Goal: Task Accomplishment & Management: Complete application form

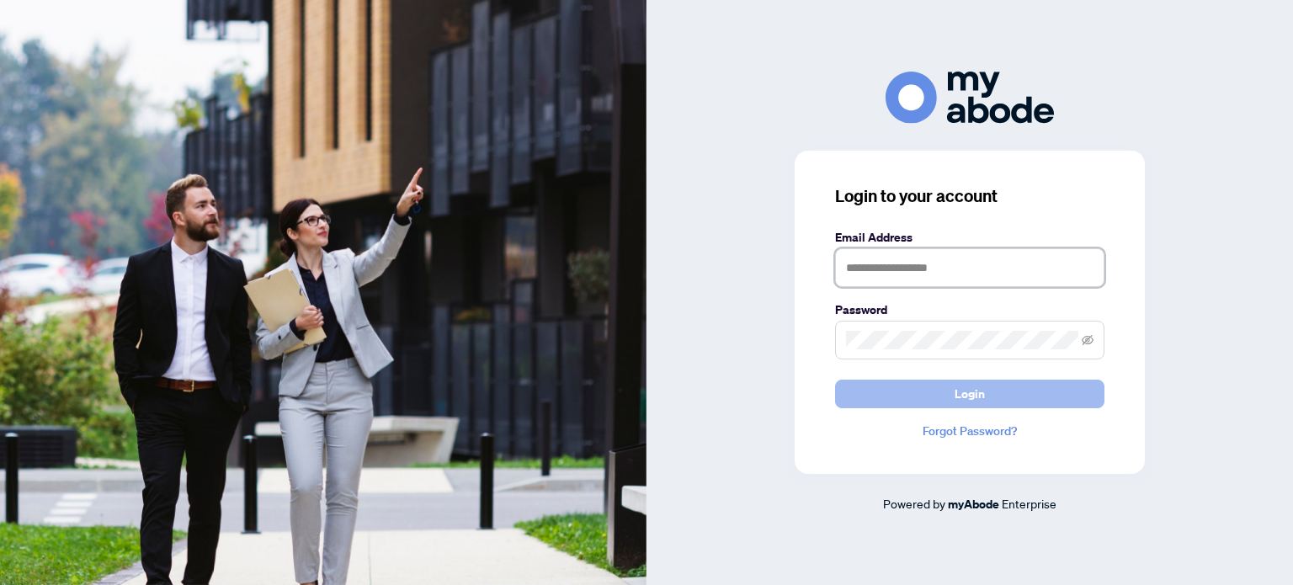
type input "**********"
click at [925, 400] on button "Login" at bounding box center [969, 394] width 269 height 29
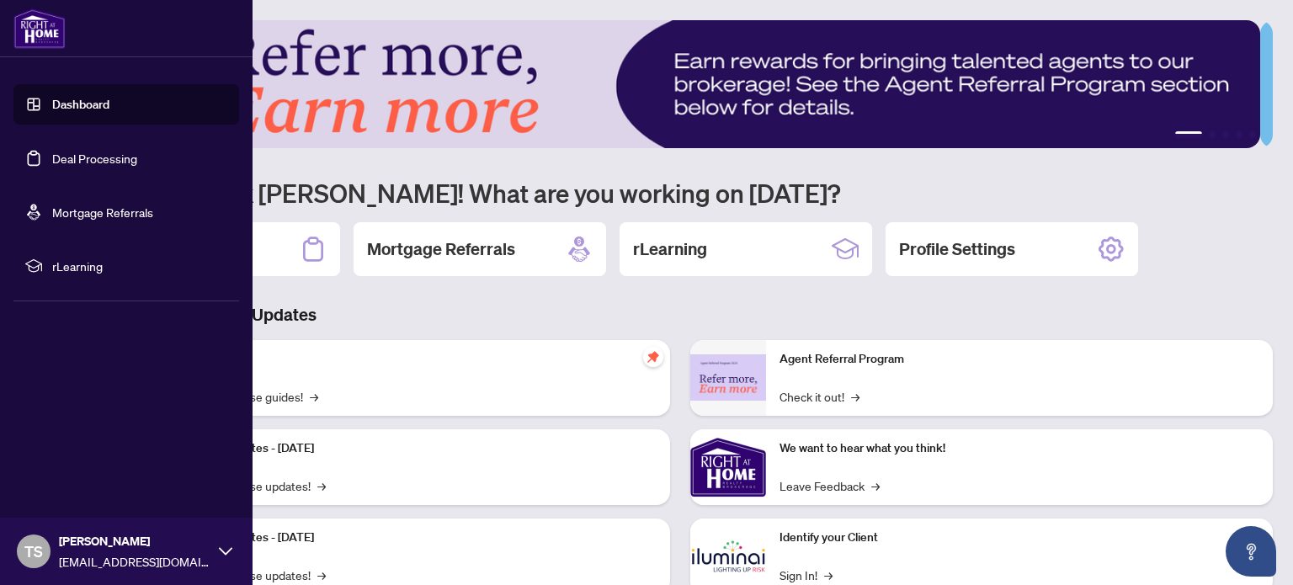
click at [78, 157] on link "Deal Processing" at bounding box center [94, 158] width 85 height 15
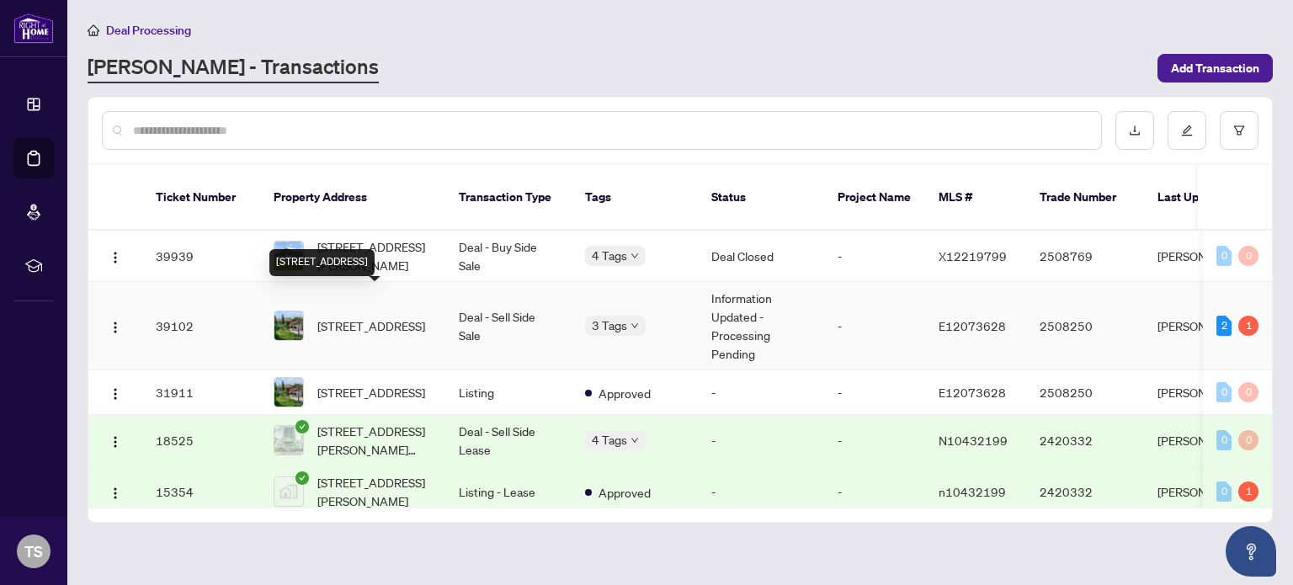
click at [382, 317] on span "884 Southgate Dr, Oshawa, Ontario L1H 7Z9, Canada" at bounding box center [371, 326] width 108 height 19
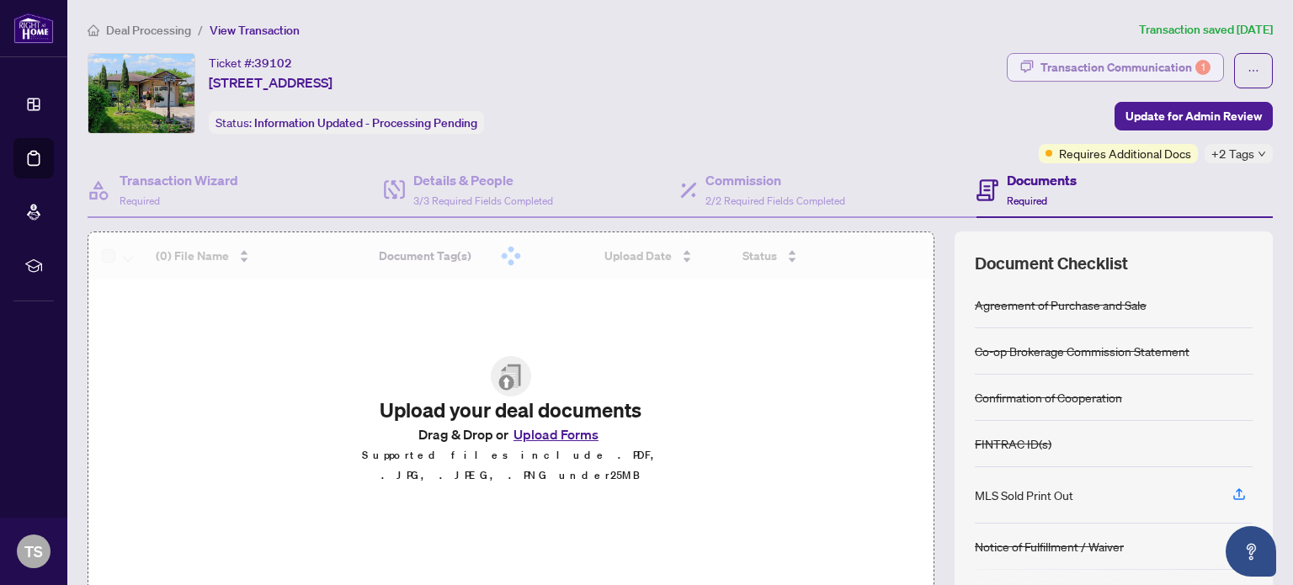
click at [1061, 67] on div "Transaction Communication 1" at bounding box center [1126, 67] width 170 height 27
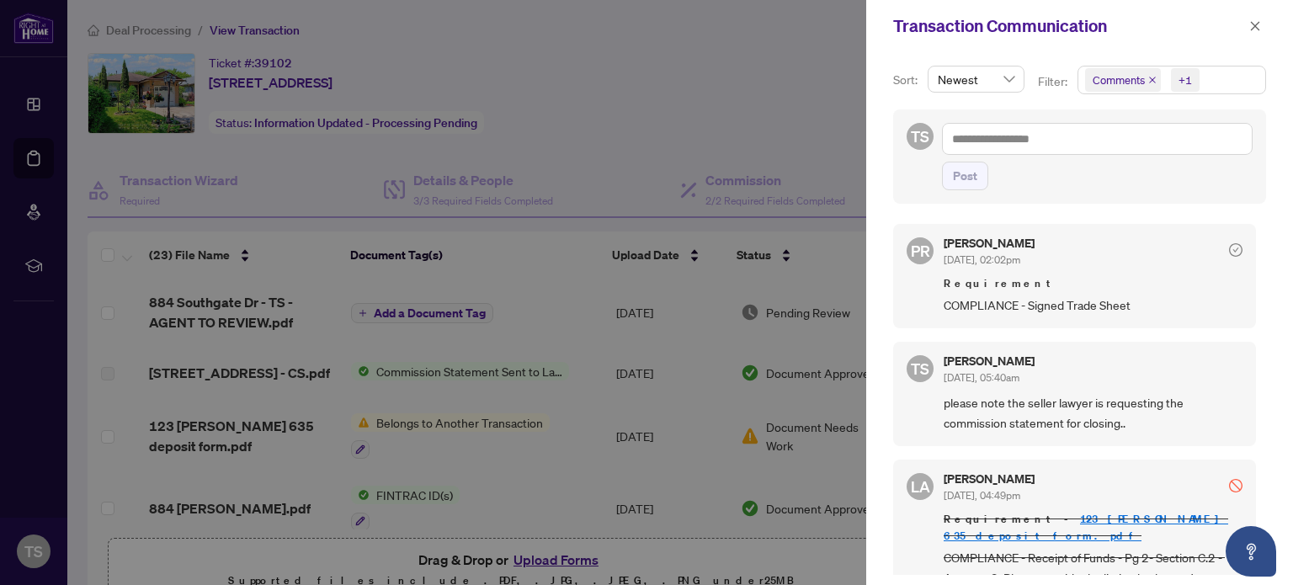
click at [1125, 304] on span "COMPLIANCE - Signed Trade Sheet" at bounding box center [1093, 305] width 299 height 19
click at [1017, 301] on span "COMPLIANCE - Signed Trade Sheet" at bounding box center [1093, 305] width 299 height 19
click at [964, 290] on span "Requirement" at bounding box center [1093, 283] width 299 height 17
click at [968, 238] on h5 "Puvitha Ramachandran" at bounding box center [989, 243] width 91 height 12
click at [397, 311] on div at bounding box center [646, 292] width 1293 height 585
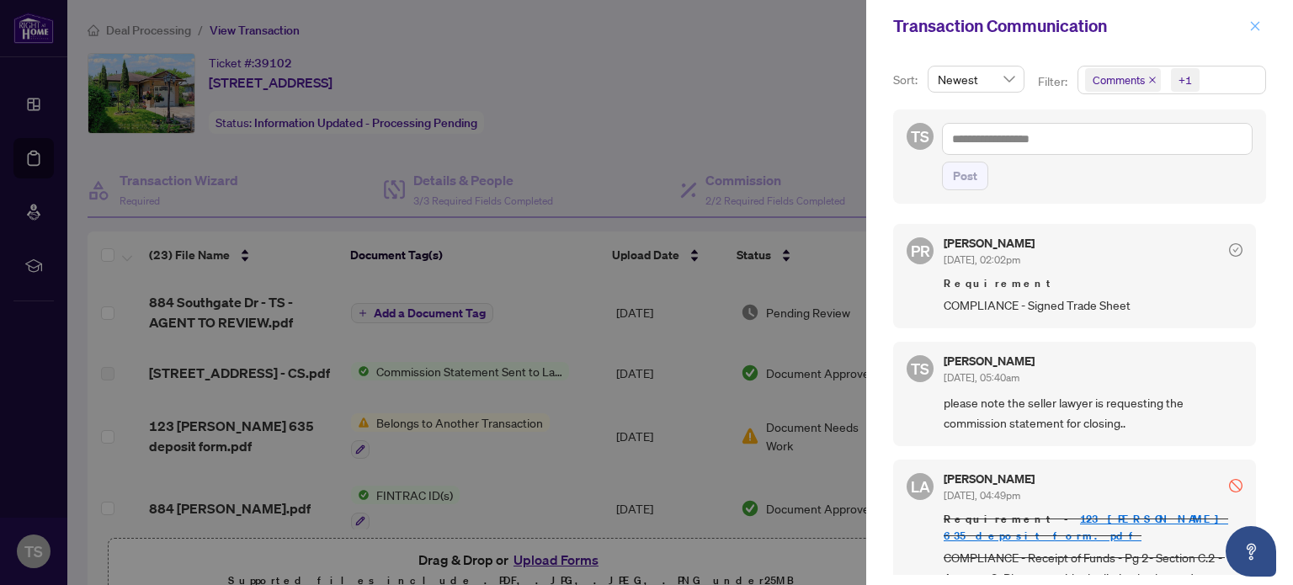
click at [1256, 23] on icon "close" at bounding box center [1256, 26] width 12 height 12
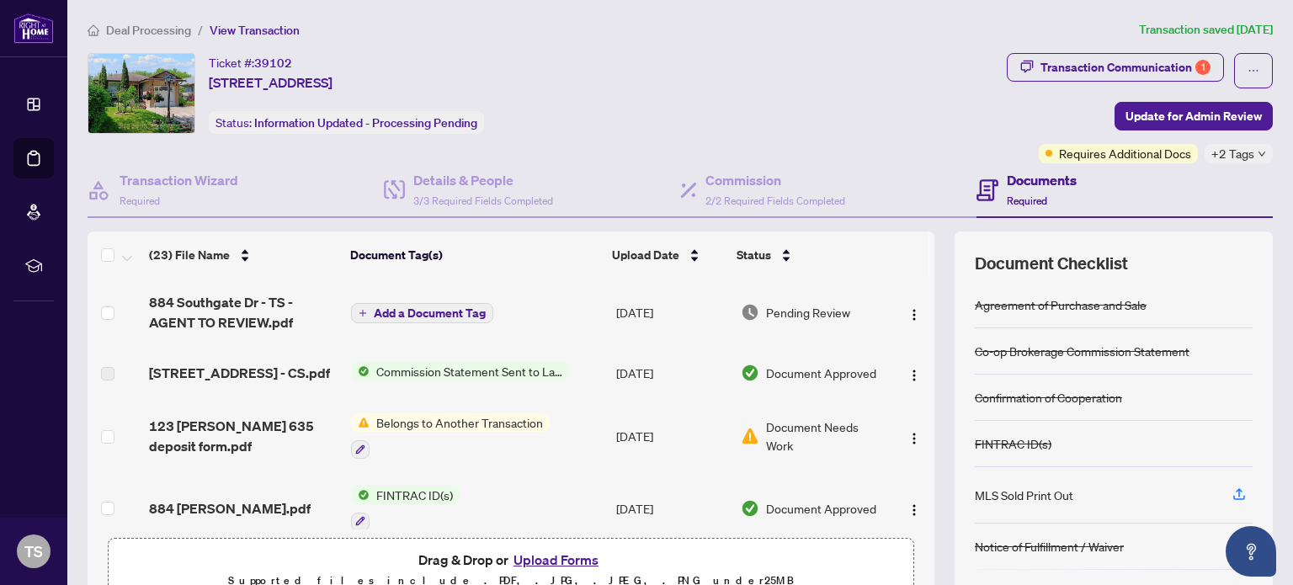
click at [448, 317] on button "Add a Document Tag" at bounding box center [422, 313] width 142 height 20
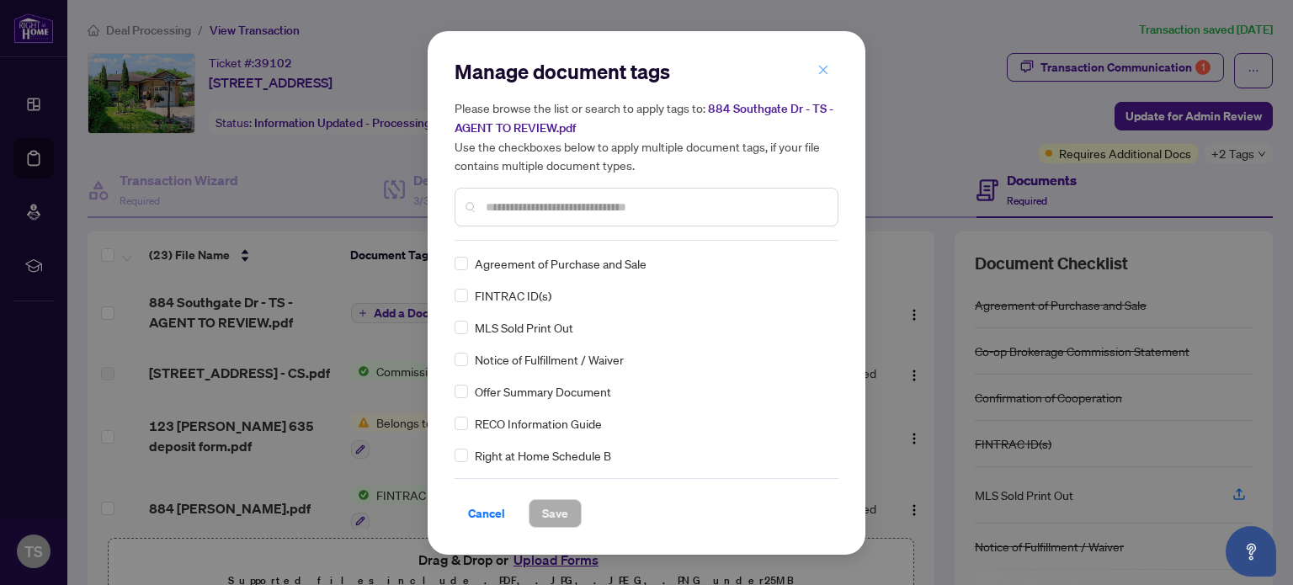
click at [824, 75] on icon "close" at bounding box center [824, 70] width 12 height 12
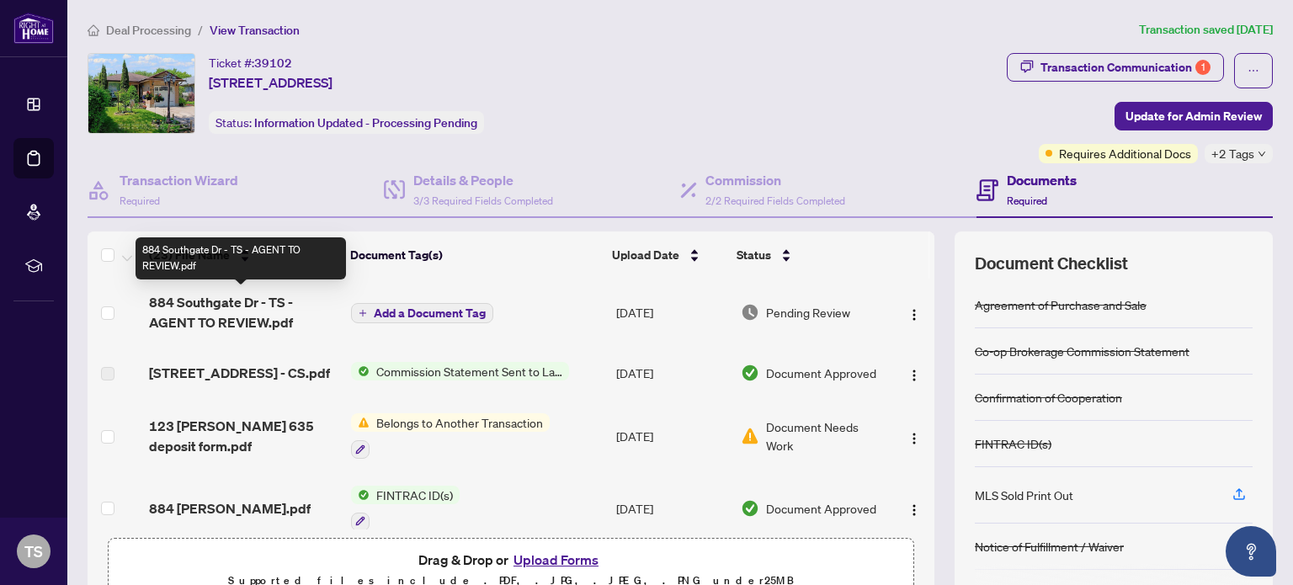
click at [255, 318] on span "884 Southgate Dr - TS - AGENT TO REVIEW.pdf" at bounding box center [243, 312] width 189 height 40
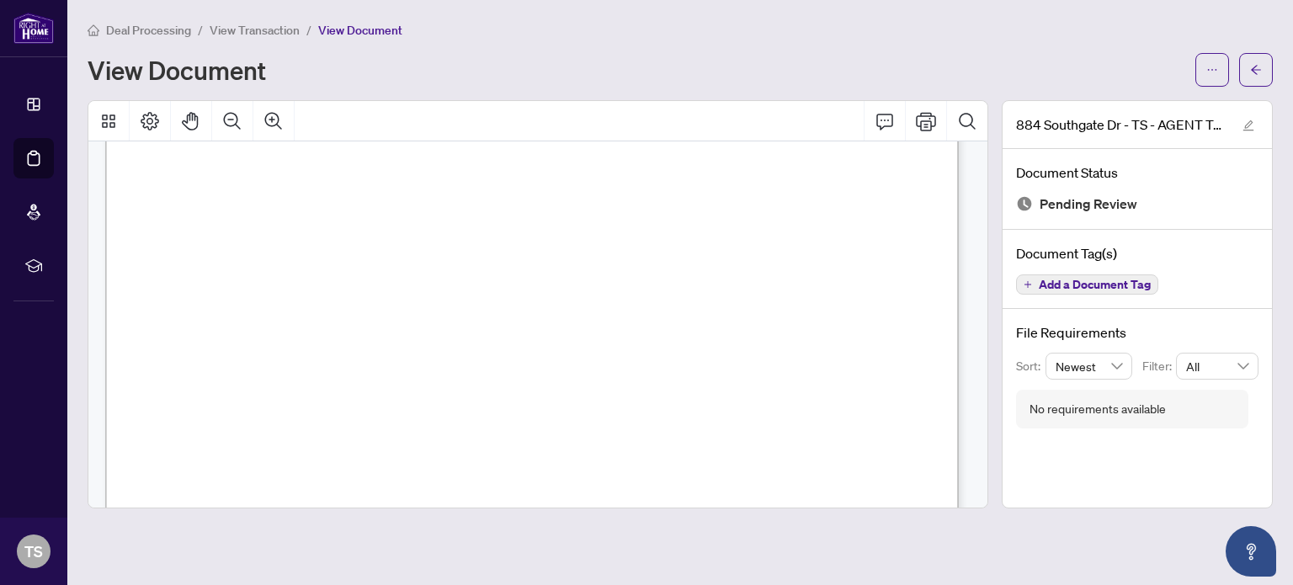
scroll to position [685, 0]
click at [1245, 125] on icon "edit" at bounding box center [1249, 125] width 11 height 11
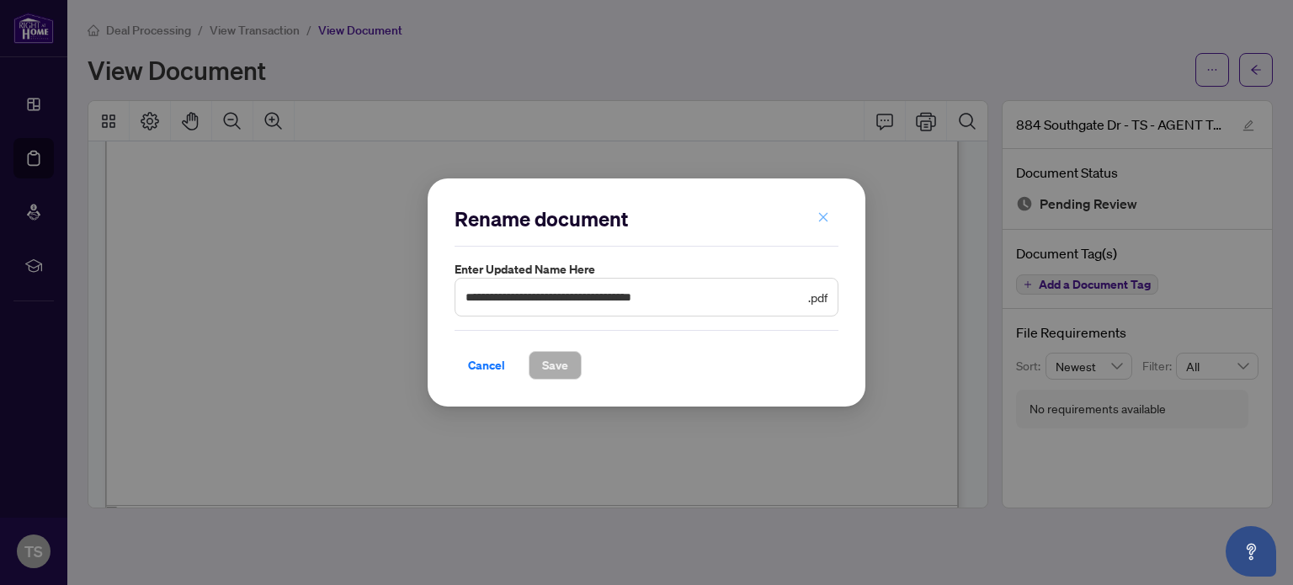
click at [828, 221] on icon "close" at bounding box center [824, 217] width 12 height 12
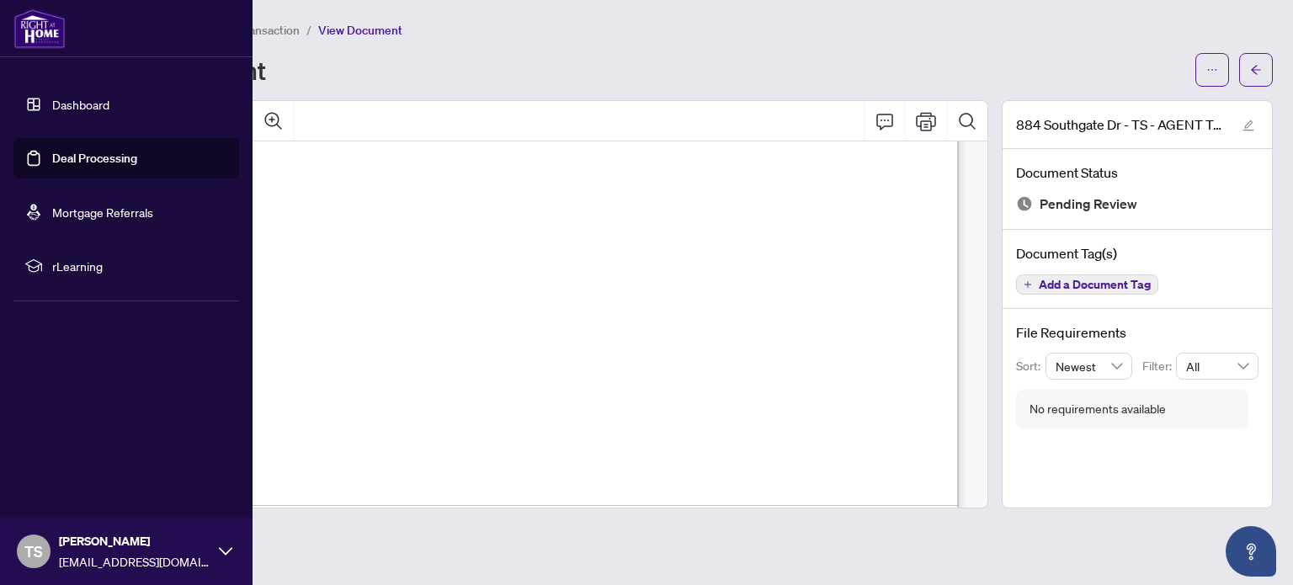
click at [94, 157] on link "Deal Processing" at bounding box center [94, 158] width 85 height 15
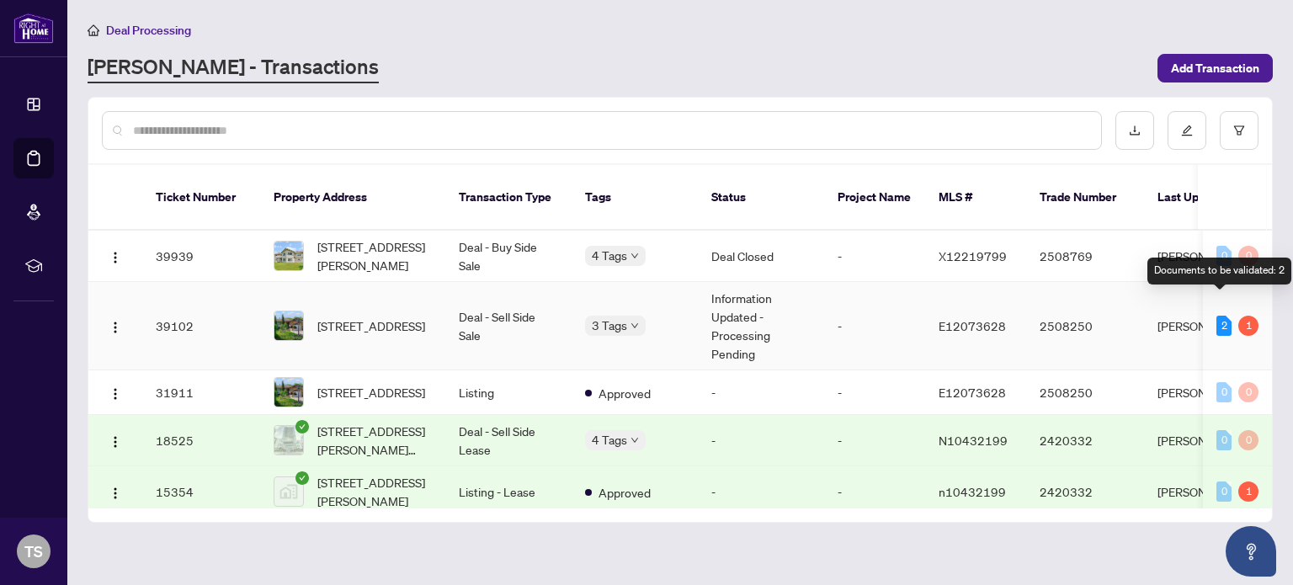
click at [1217, 316] on div "2" at bounding box center [1224, 326] width 15 height 20
click at [1246, 316] on div "1" at bounding box center [1249, 326] width 20 height 20
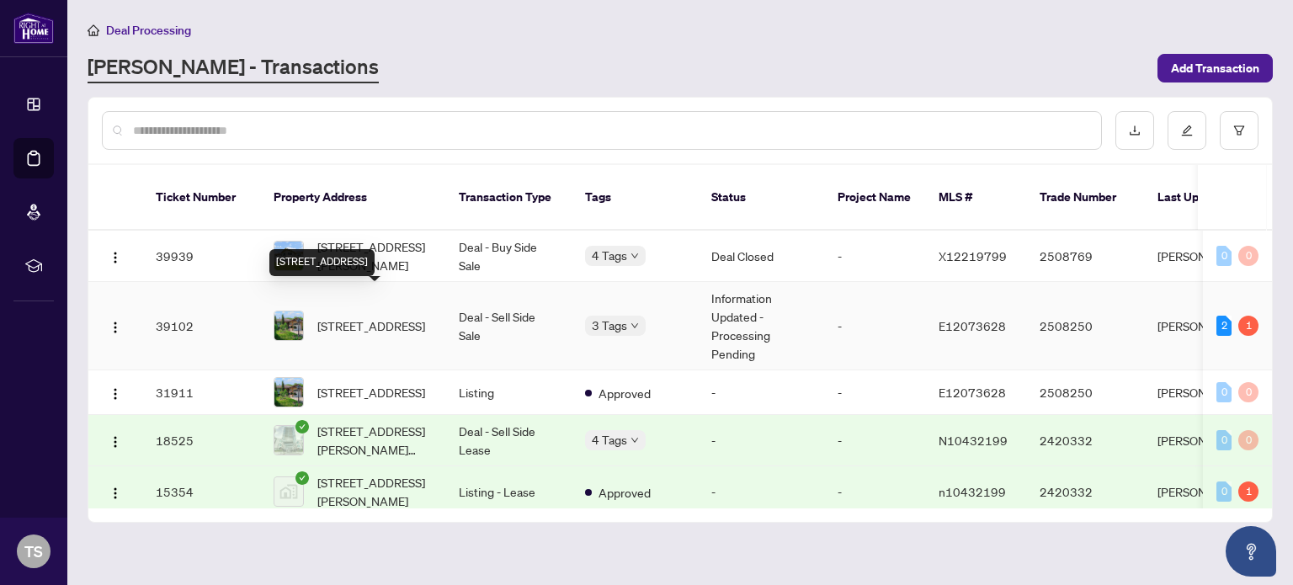
click at [376, 317] on span "884 Southgate Dr, Oshawa, Ontario L1H 7Z9, Canada" at bounding box center [371, 326] width 108 height 19
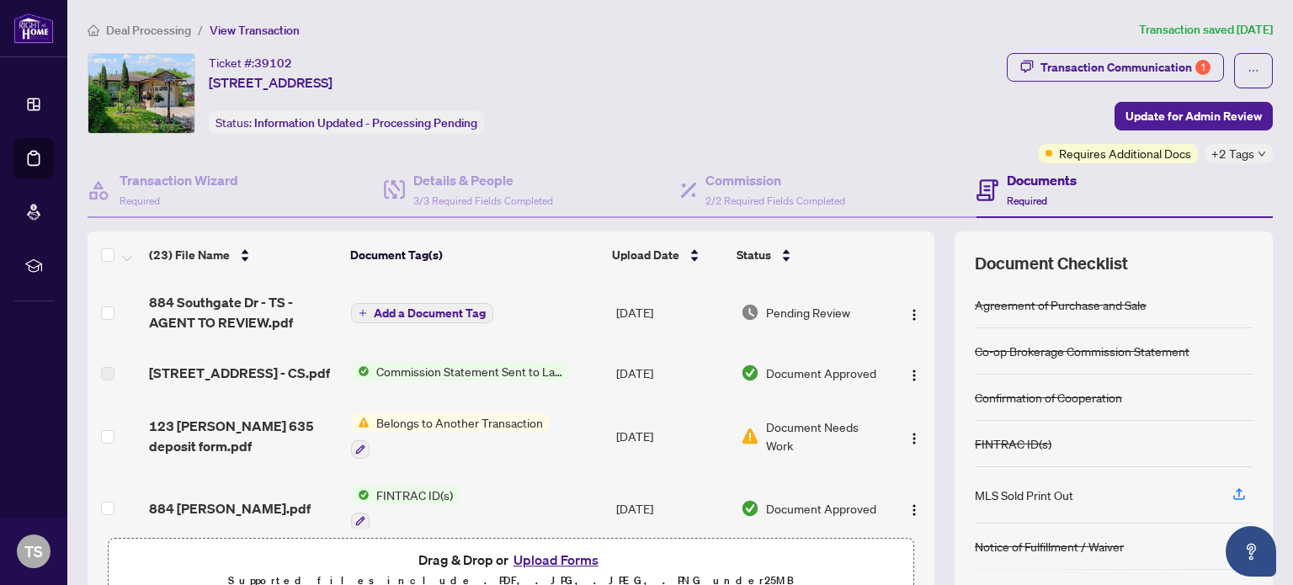
click at [445, 314] on span "Add a Document Tag" at bounding box center [430, 313] width 112 height 12
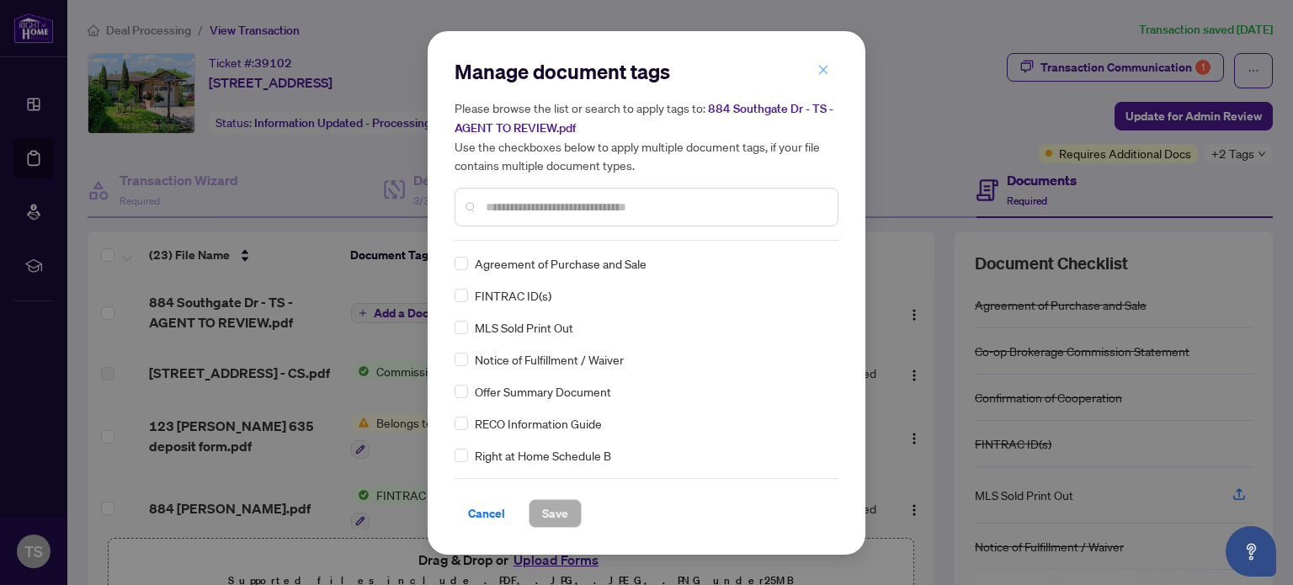
click at [824, 78] on span "button" at bounding box center [824, 70] width 12 height 27
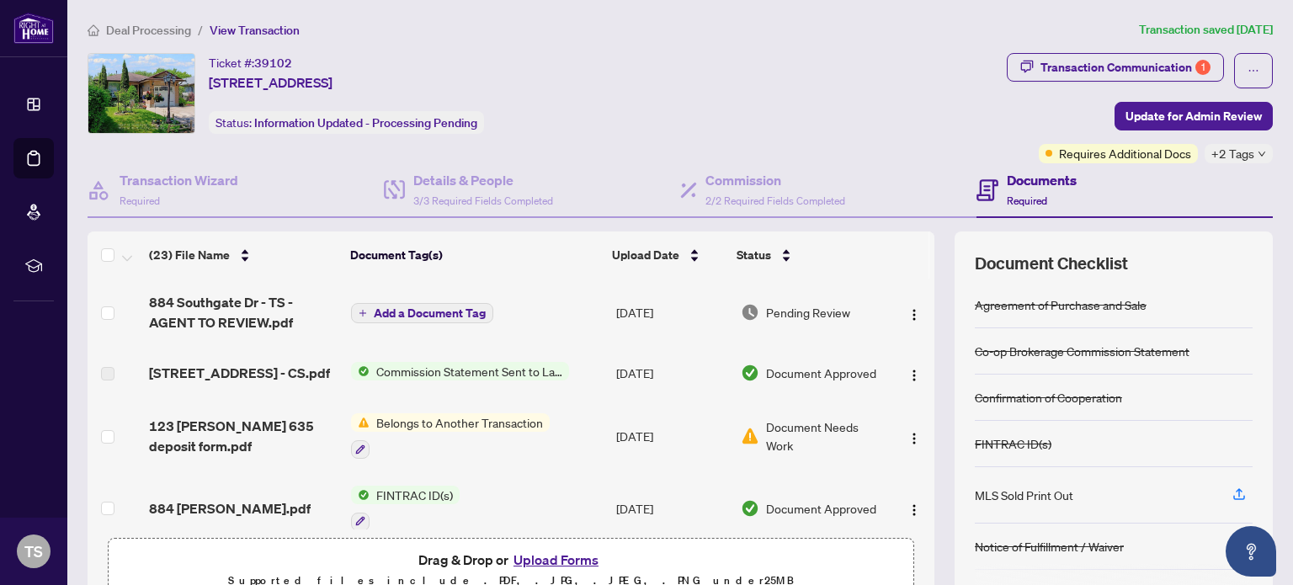
click at [824, 78] on div "Ticket #: 39102 884 Southgate Dr, Oshawa, Ontario L1H 7Z9, Canada Status: Infor…" at bounding box center [544, 93] width 913 height 81
click at [908, 312] on img "button" at bounding box center [914, 314] width 13 height 13
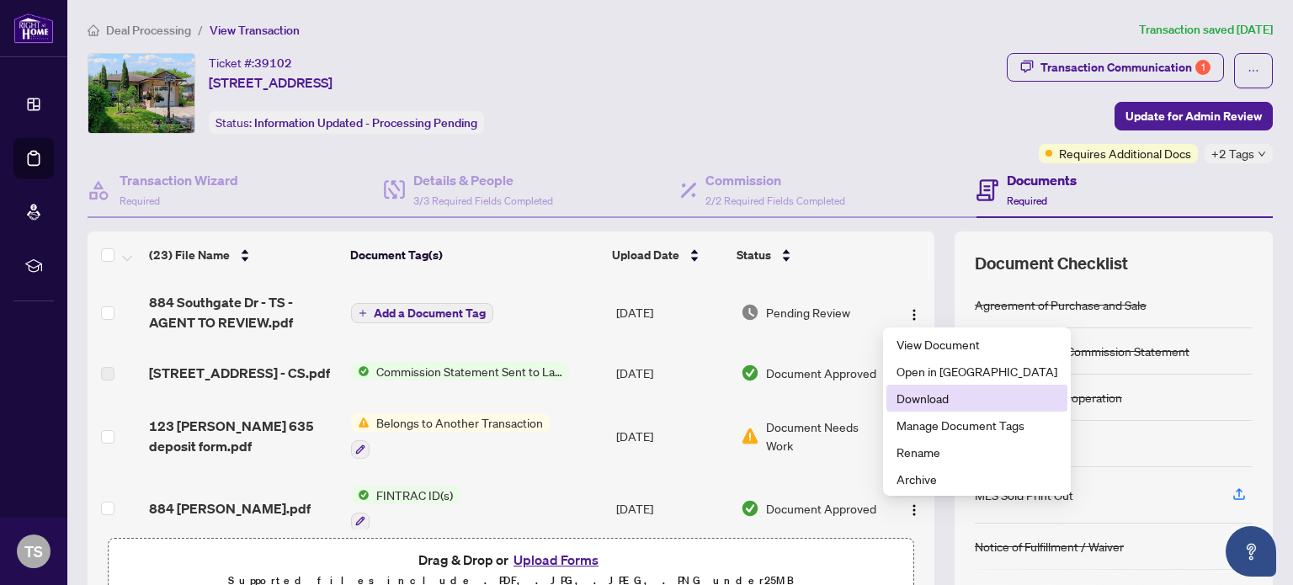
click at [913, 397] on span "Download" at bounding box center [977, 398] width 161 height 19
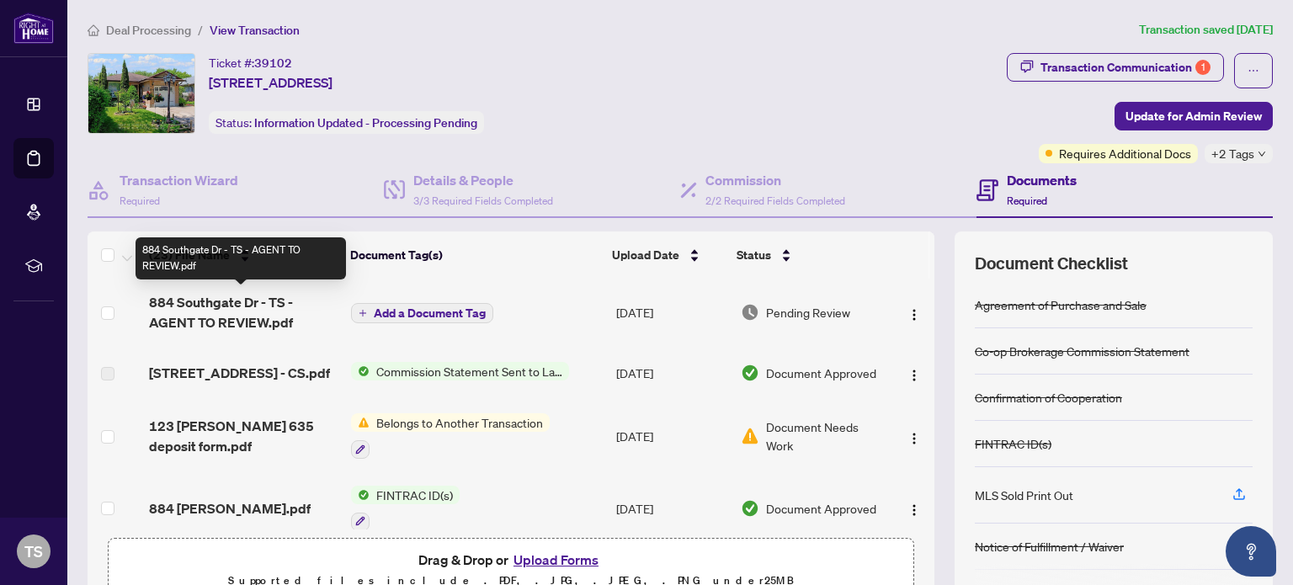
click at [259, 306] on span "884 Southgate Dr - TS - AGENT TO REVIEW.pdf" at bounding box center [243, 312] width 189 height 40
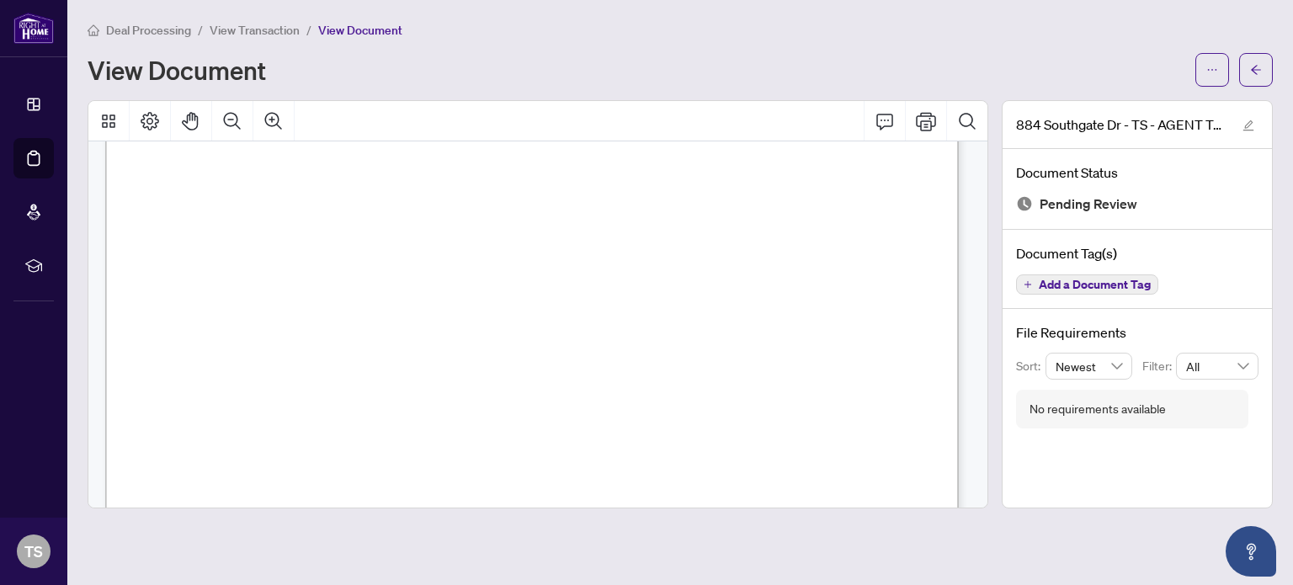
scroll to position [771, 0]
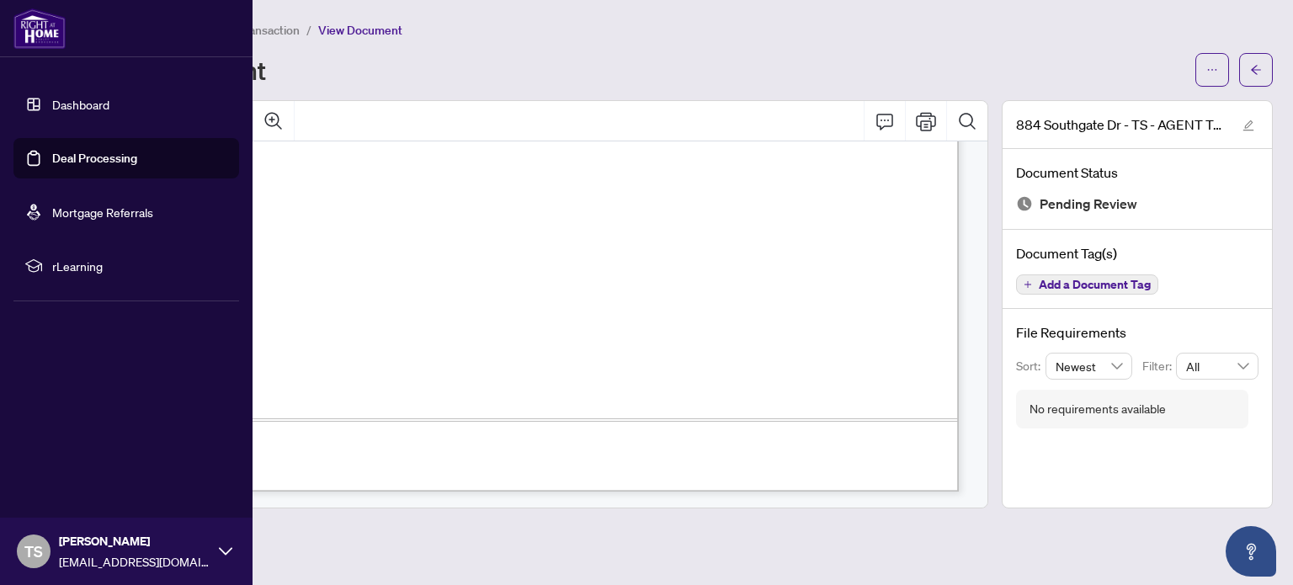
click at [91, 97] on link "Dashboard" at bounding box center [80, 104] width 57 height 15
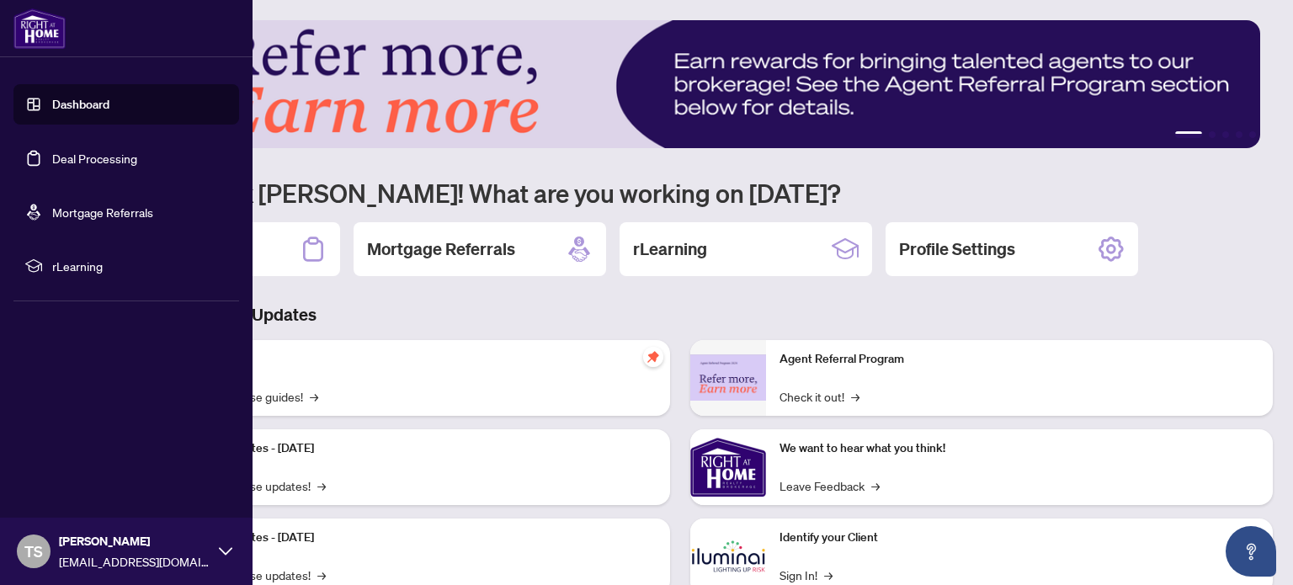
click at [87, 158] on link "Deal Processing" at bounding box center [94, 158] width 85 height 15
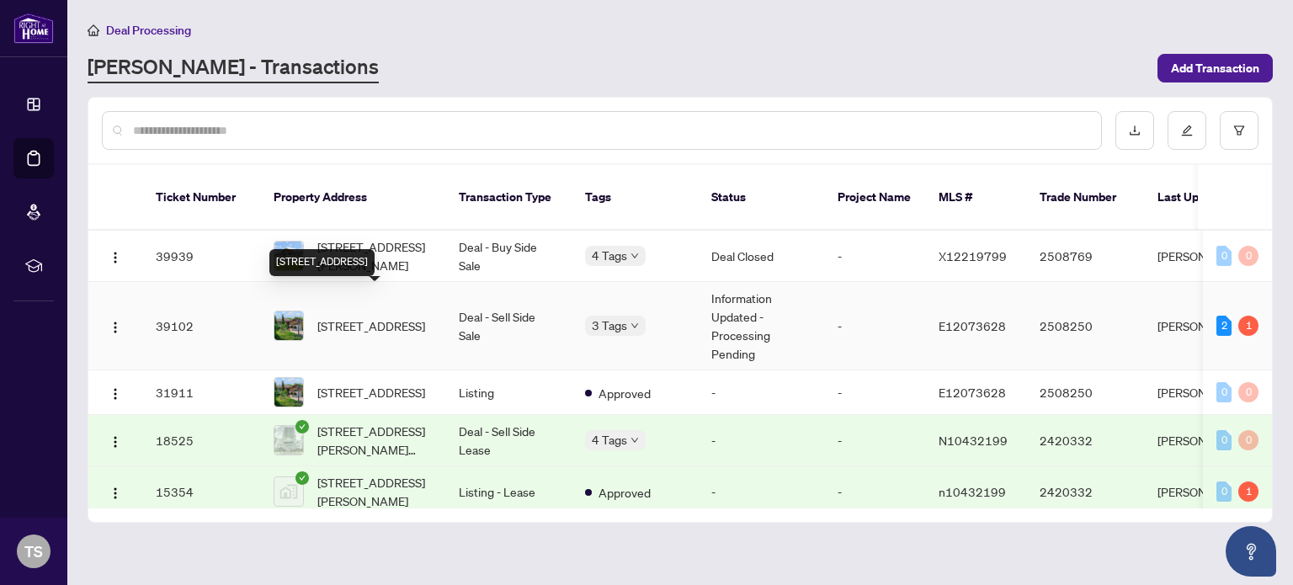
click at [340, 317] on span "884 Southgate Dr, Oshawa, Ontario L1H 7Z9, Canada" at bounding box center [371, 326] width 108 height 19
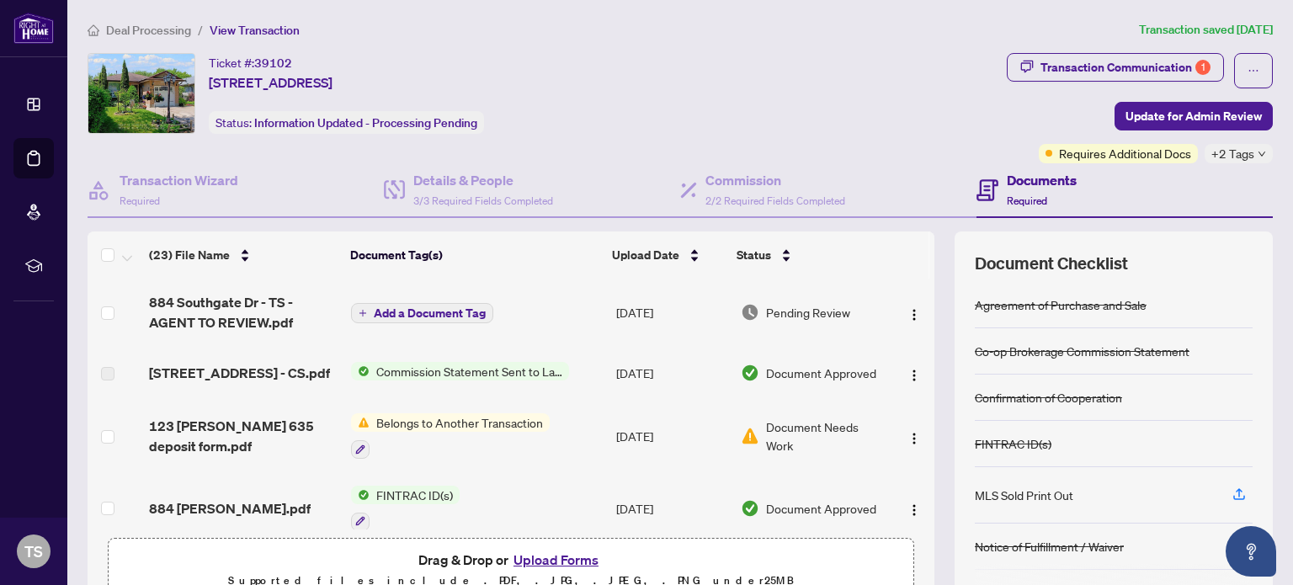
scroll to position [144, 0]
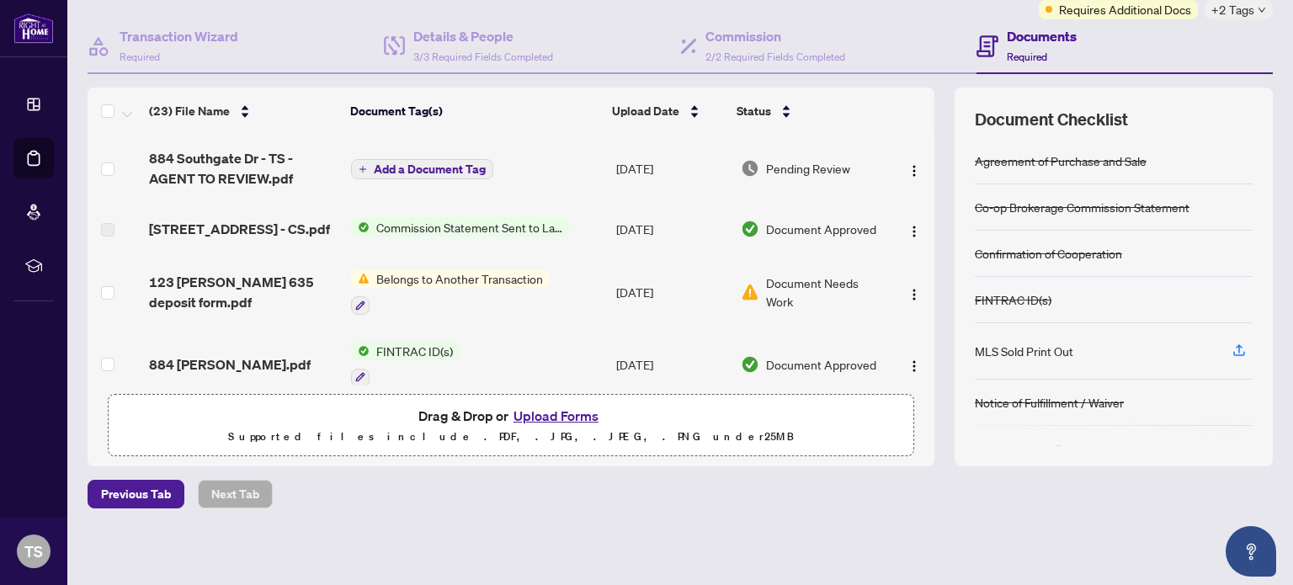
click at [568, 417] on button "Upload Forms" at bounding box center [556, 416] width 95 height 22
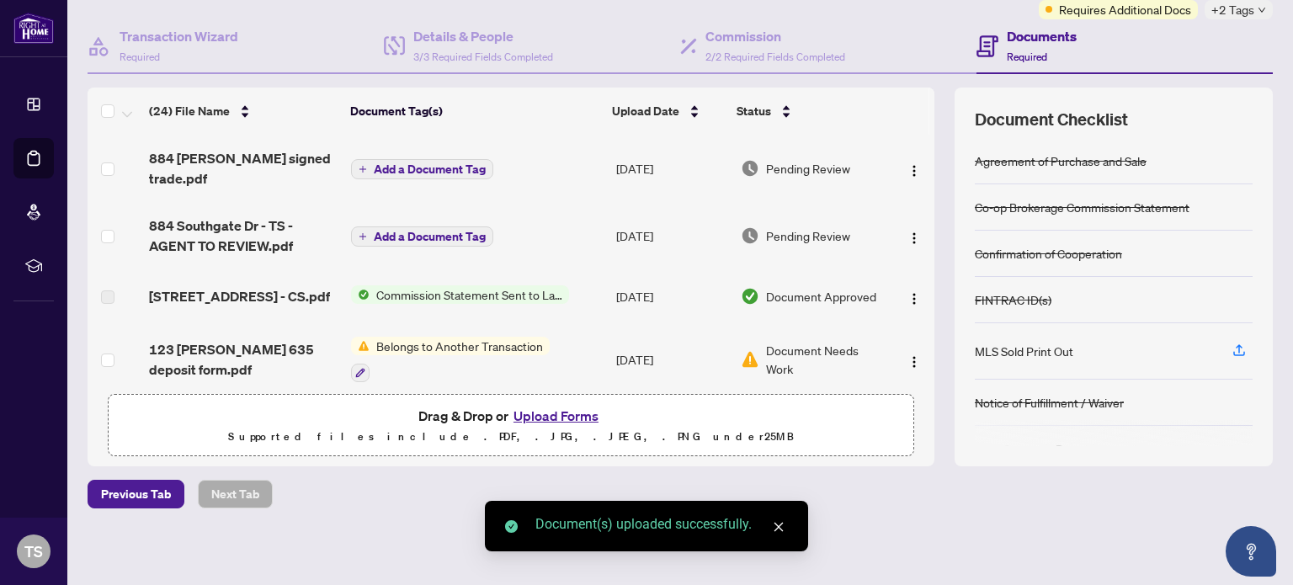
scroll to position [0, 0]
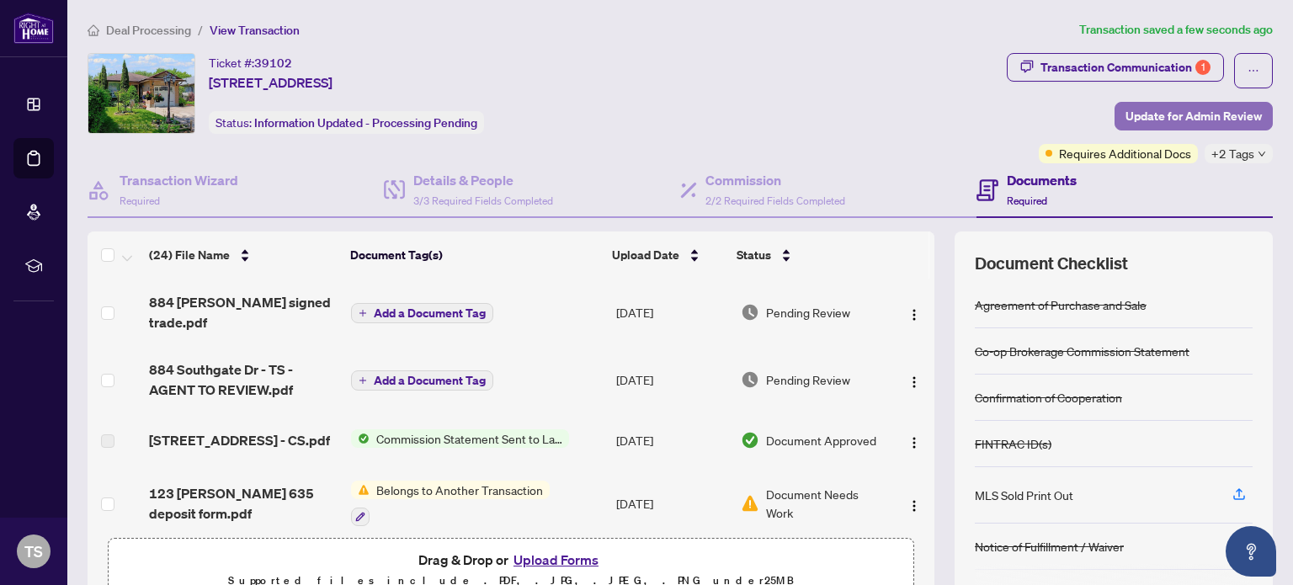
click at [1193, 115] on span "Update for Admin Review" at bounding box center [1194, 116] width 136 height 27
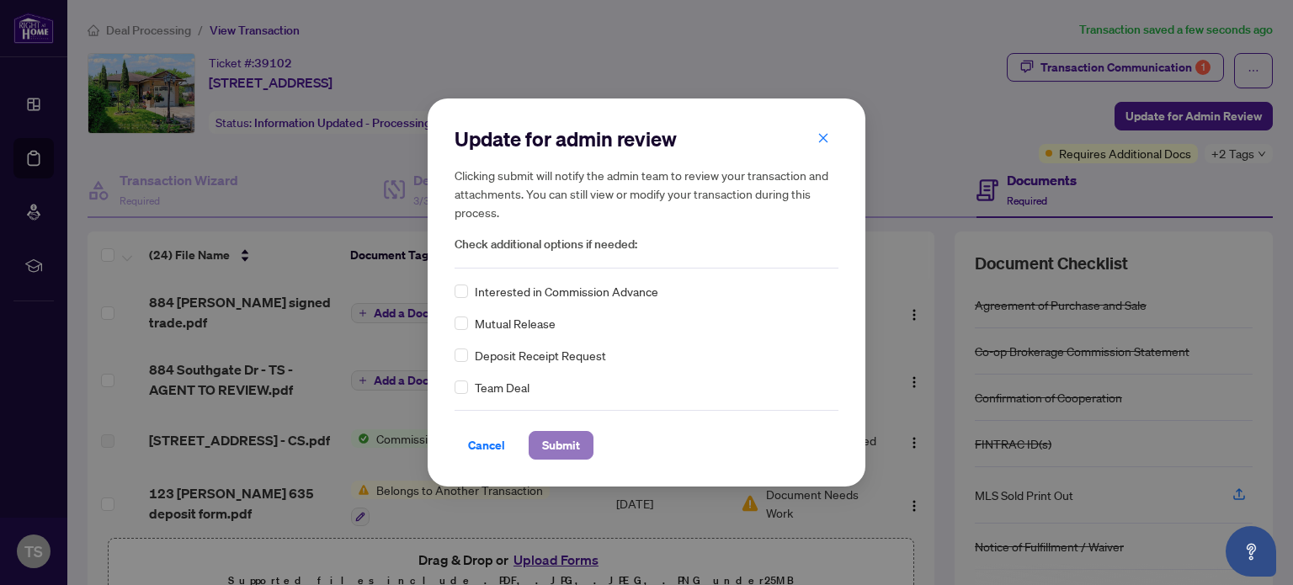
click at [555, 447] on span "Submit" at bounding box center [561, 445] width 38 height 27
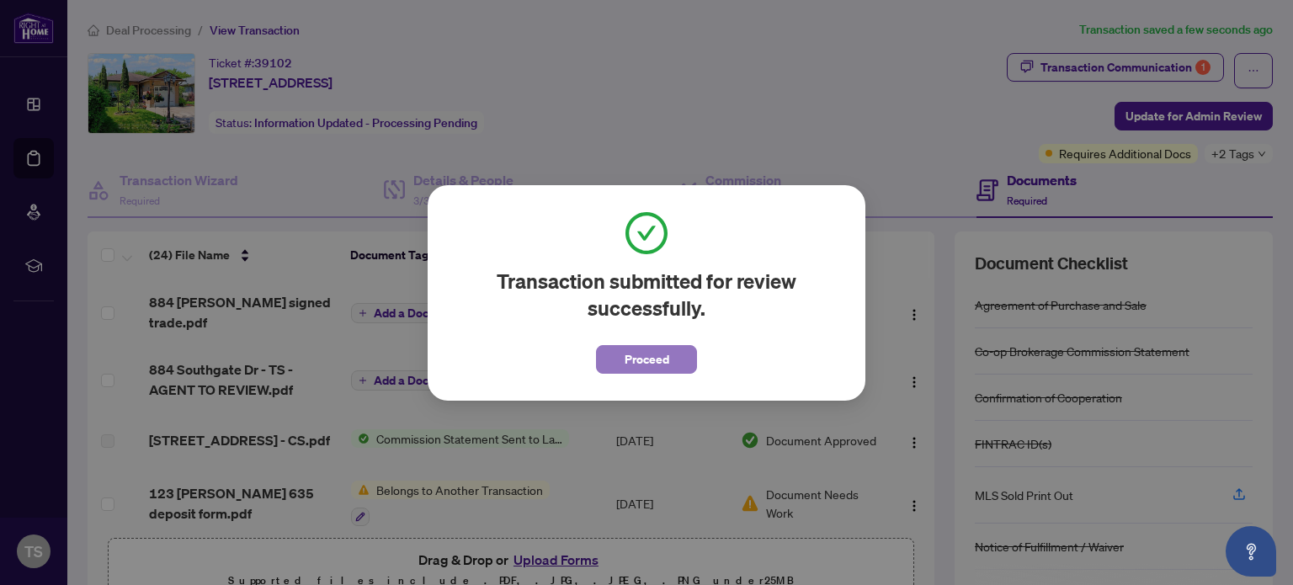
click at [639, 355] on span "Proceed" at bounding box center [647, 359] width 45 height 27
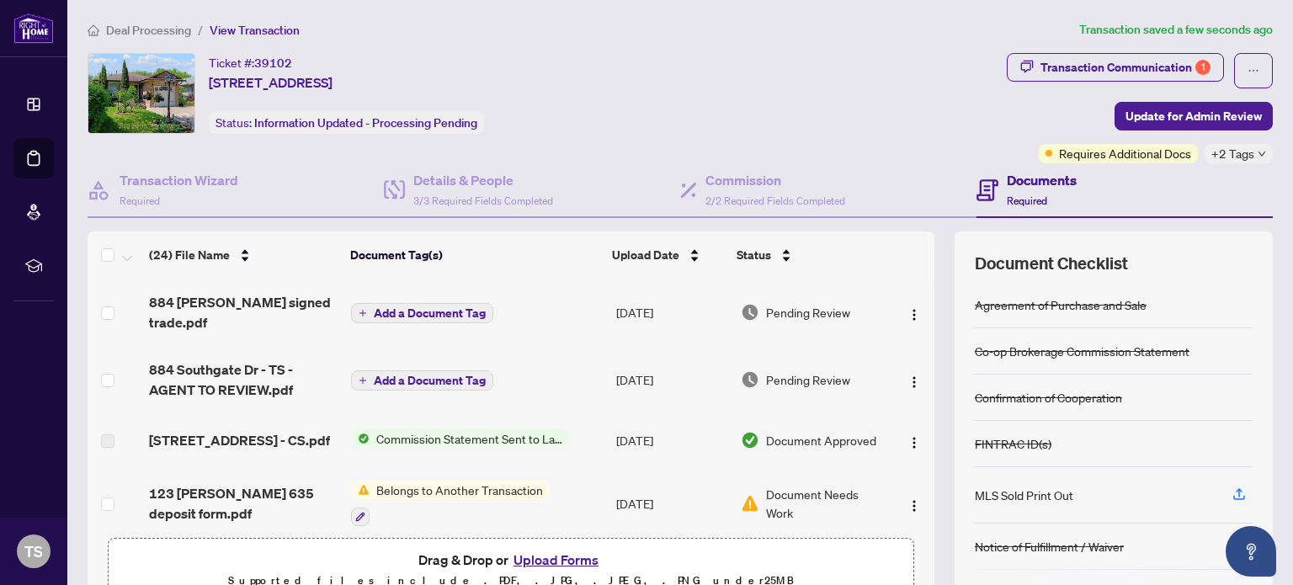
click at [455, 307] on span "Add a Document Tag" at bounding box center [430, 313] width 112 height 12
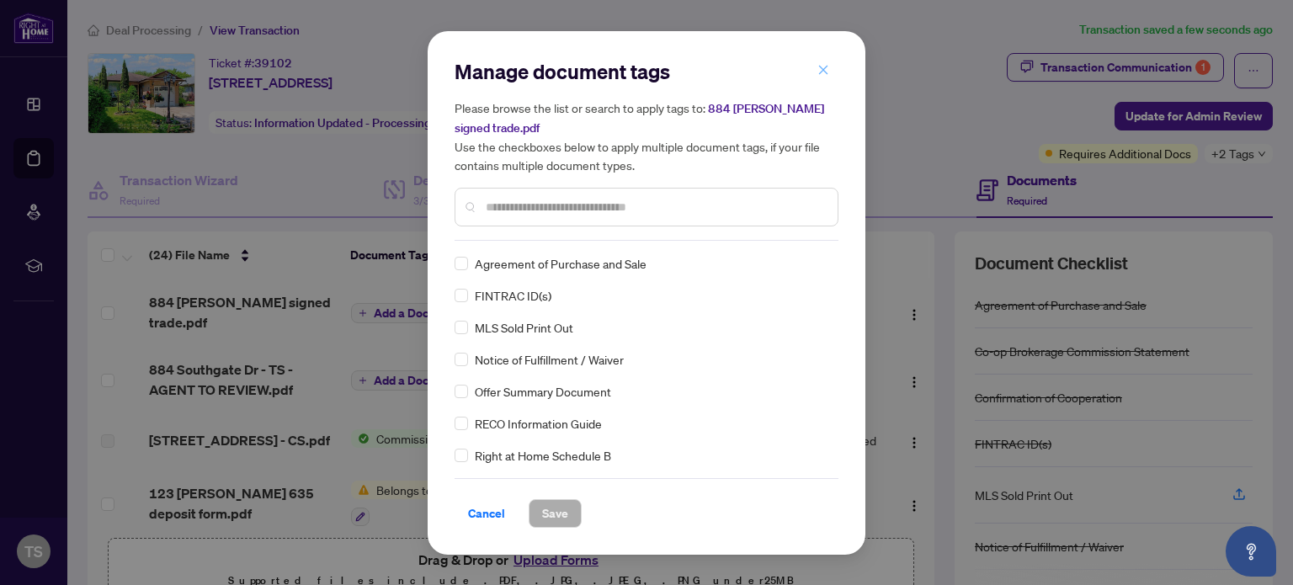
click at [822, 66] on icon "close" at bounding box center [824, 70] width 12 height 12
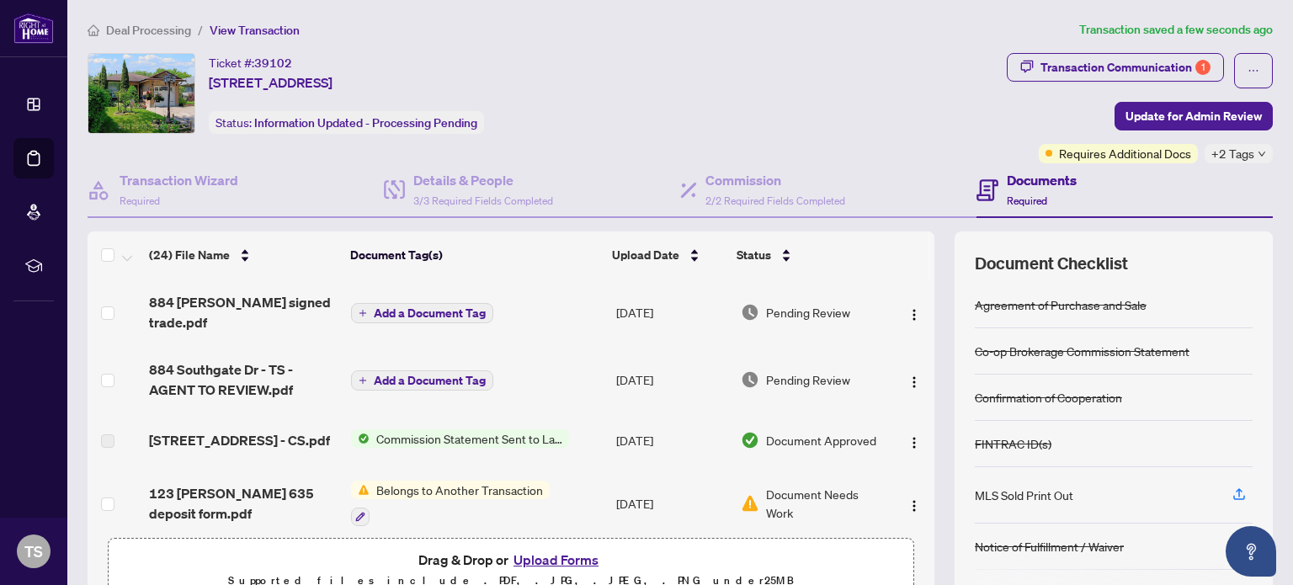
click at [391, 310] on span "Add a Document Tag" at bounding box center [430, 313] width 112 height 12
click at [0, 0] on div "Manage document tags Please browse the list or search to apply tags to: 884 sou…" at bounding box center [0, 0] width 0 height 0
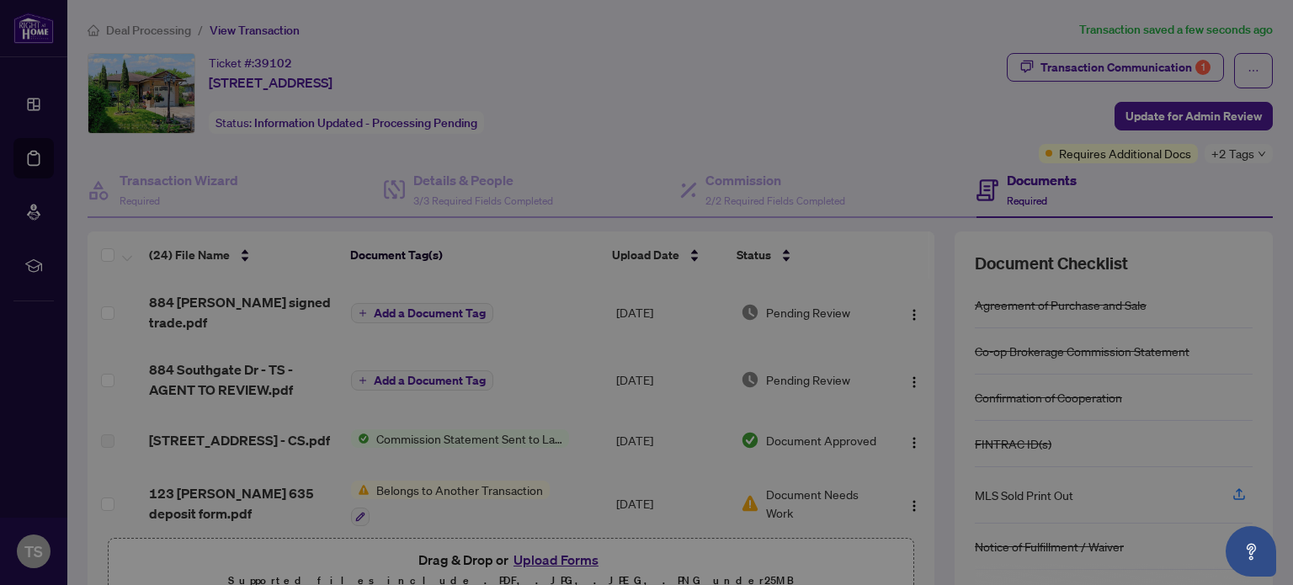
click at [391, 310] on div "Manage document tags Please browse the list or search to apply tags to: 884 sou…" at bounding box center [646, 292] width 1293 height 585
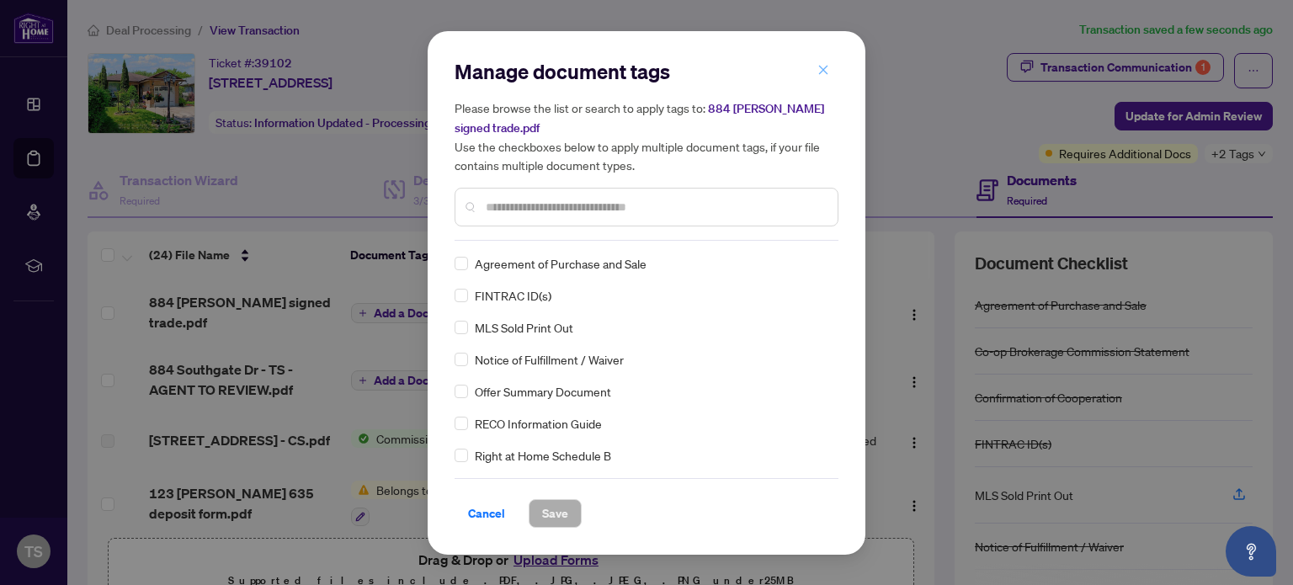
click at [819, 81] on span "button" at bounding box center [824, 70] width 12 height 27
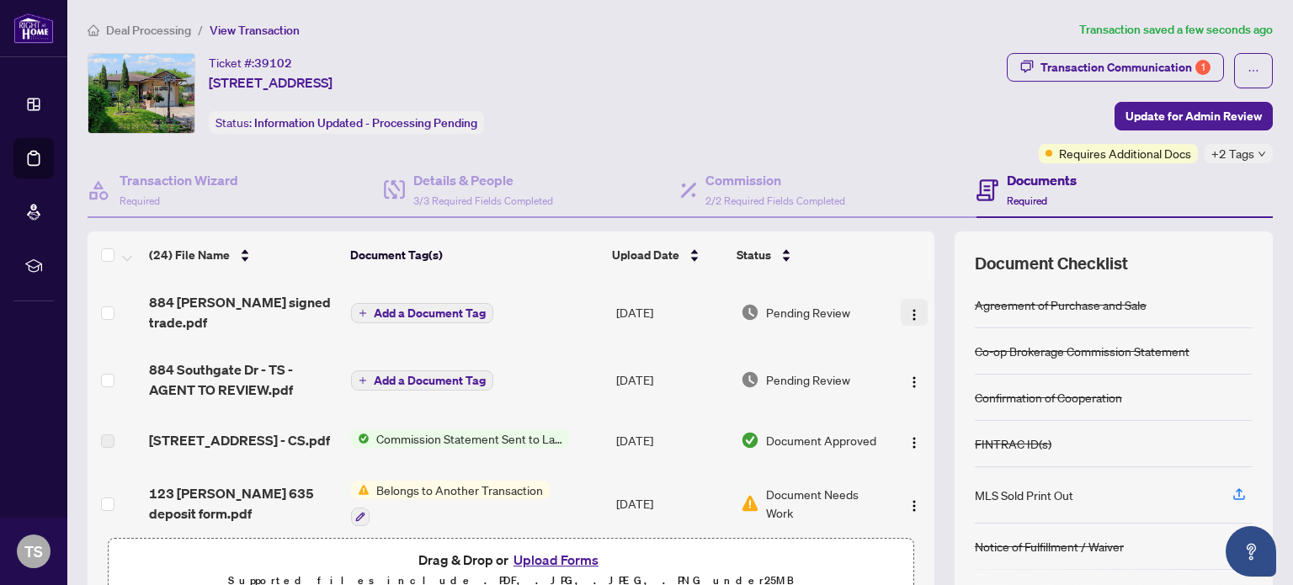
click at [908, 308] on img "button" at bounding box center [914, 314] width 13 height 13
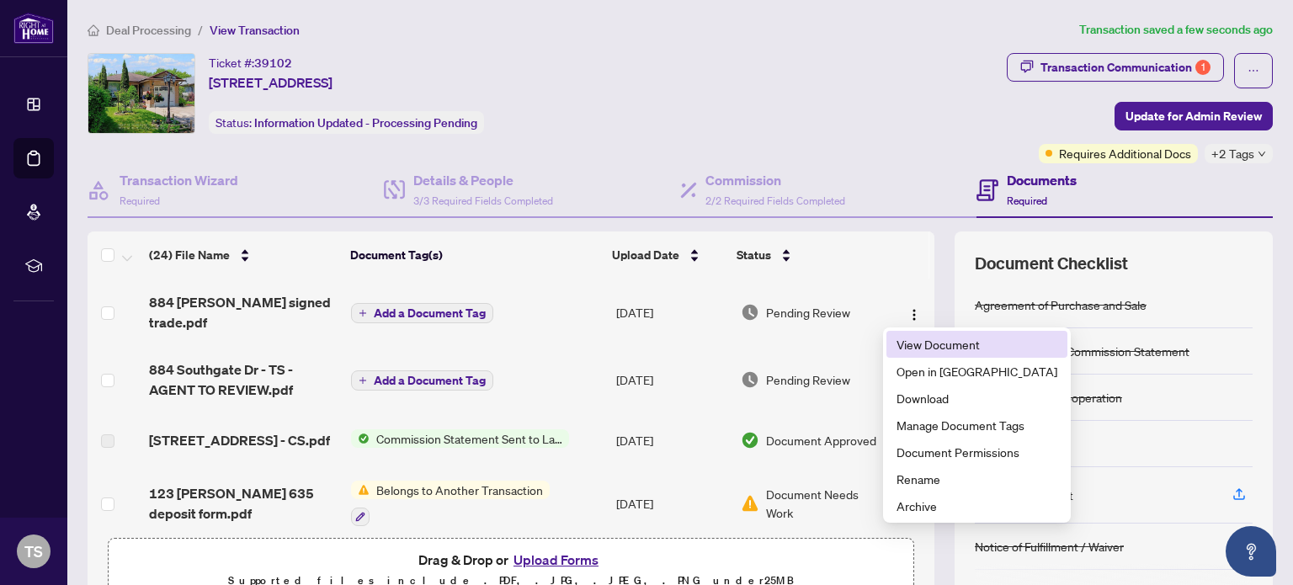
click at [915, 347] on span "View Document" at bounding box center [977, 344] width 161 height 19
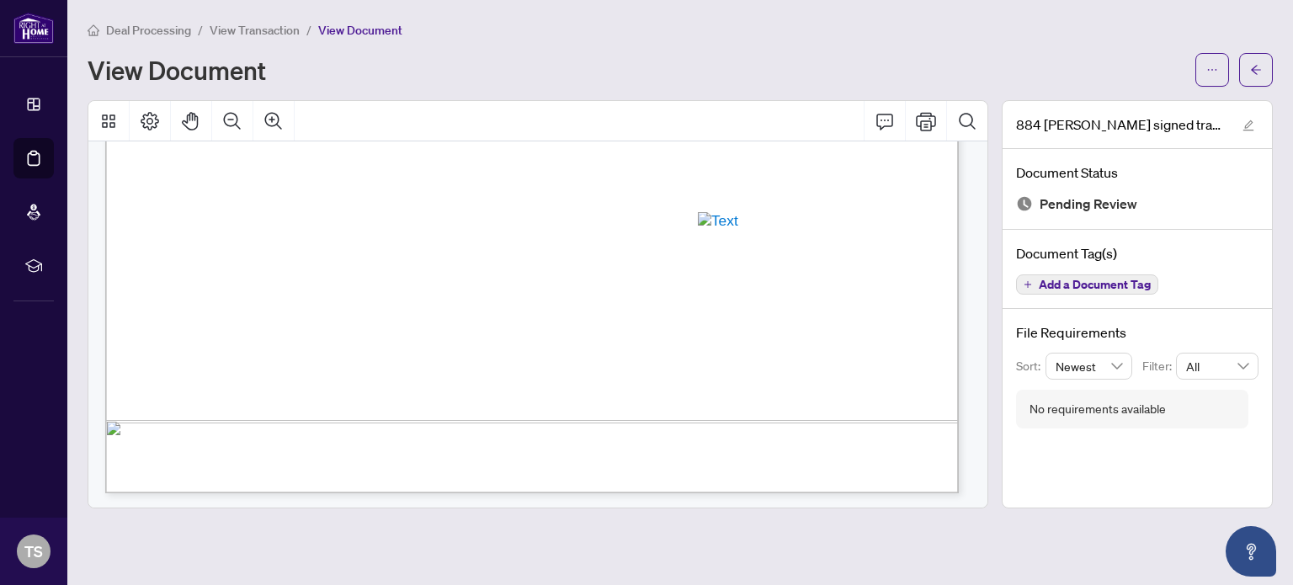
scroll to position [771, 0]
click at [950, 53] on div "View Document" at bounding box center [681, 70] width 1186 height 34
